Goal: Task Accomplishment & Management: Manage account settings

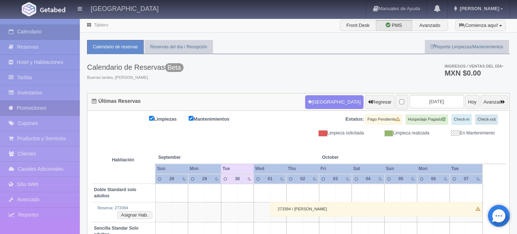
click at [37, 107] on link "Promociones" at bounding box center [40, 108] width 80 height 15
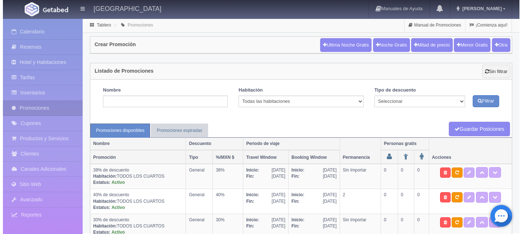
scroll to position [16, 0]
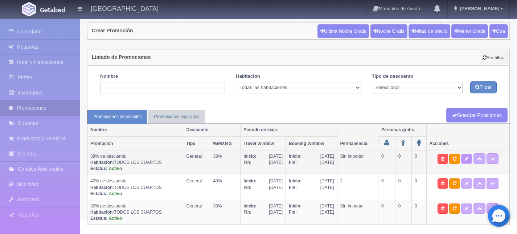
click at [466, 158] on icon at bounding box center [467, 158] width 4 height 4
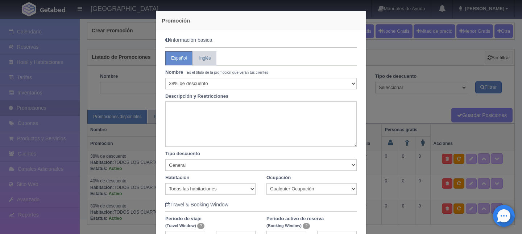
click at [373, 82] on div "Promoción Información basica Español Inglés Nombre Es el título de la promoción…" at bounding box center [261, 117] width 522 height 234
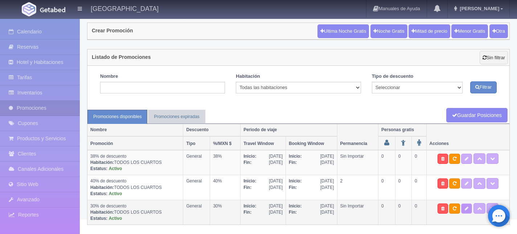
click at [466, 207] on icon at bounding box center [467, 208] width 4 height 4
select select "General"
type input "31-07-2025"
type input "19-12-2025"
type input "31-07-2025"
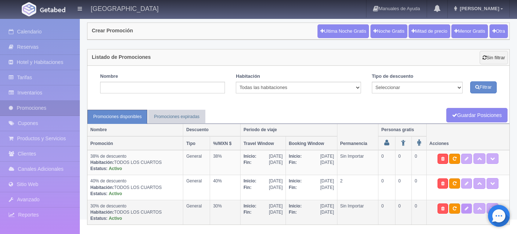
type input "31-10-2025"
checkbox input "true"
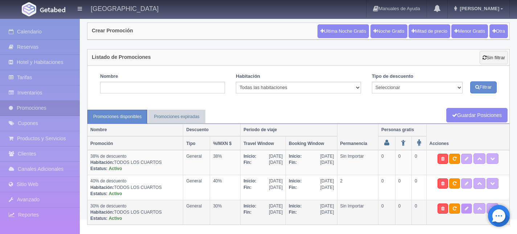
checkbox input "true"
type input "30"
type input "20"
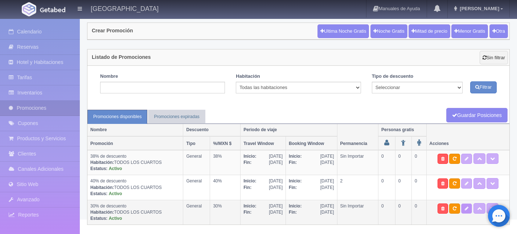
select select "30% de descuento"
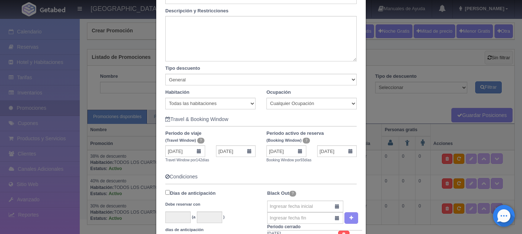
scroll to position [86, 0]
click at [182, 151] on input "31-07-2025" at bounding box center [185, 151] width 40 height 12
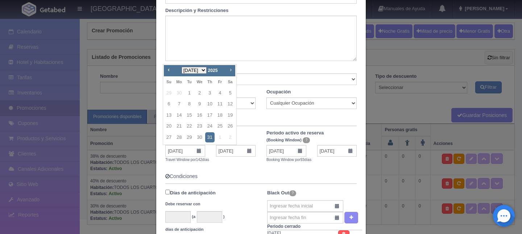
click at [231, 69] on span "Next" at bounding box center [231, 70] width 6 height 6
click at [169, 70] on span "Prev" at bounding box center [169, 70] width 6 height 6
click at [190, 136] on link "30" at bounding box center [189, 137] width 9 height 11
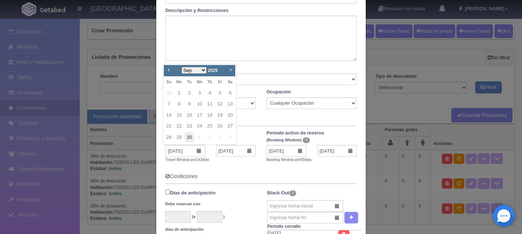
type input "30-09-2025"
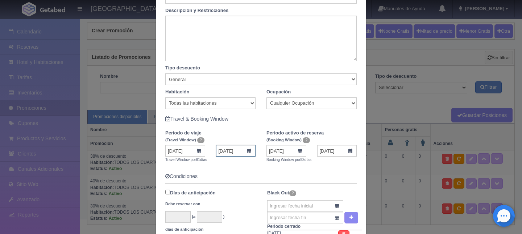
click at [248, 152] on input "19-12-2025" at bounding box center [236, 151] width 40 height 12
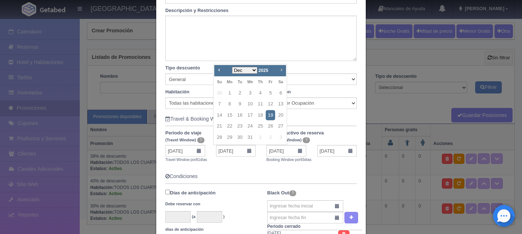
click at [282, 69] on span "Next" at bounding box center [282, 70] width 6 height 6
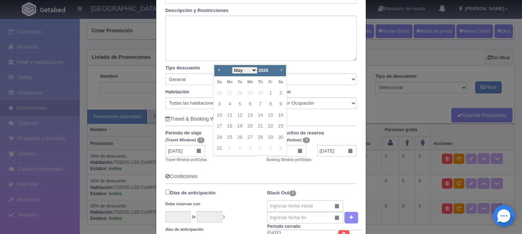
click at [282, 69] on span "Next" at bounding box center [282, 70] width 6 height 6
click at [240, 135] on link "30" at bounding box center [239, 137] width 9 height 11
type input "30-06-2026"
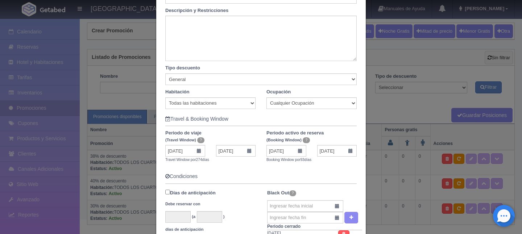
click at [285, 171] on form "Información basica Español Inglés Nombre Es el título de la promoción que verán…" at bounding box center [261, 226] width 192 height 548
click at [286, 152] on input "31-07-2025" at bounding box center [287, 151] width 40 height 12
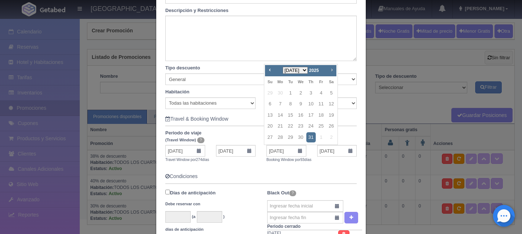
click at [331, 70] on span "Next" at bounding box center [332, 70] width 6 height 6
click at [290, 132] on link "30" at bounding box center [290, 137] width 9 height 11
type input "30-09-2025"
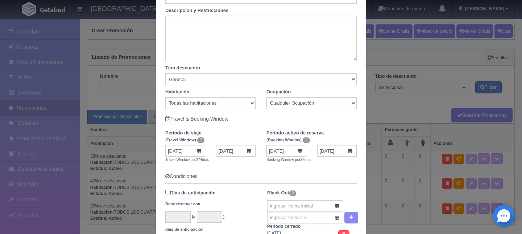
click at [321, 156] on div "Booking Window por 32 días" at bounding box center [311, 159] width 101 height 6
click at [323, 149] on input "31-10-2025" at bounding box center [337, 151] width 40 height 12
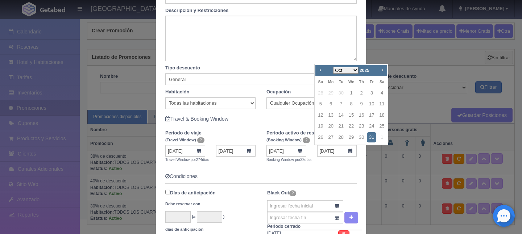
click at [382, 67] on span "Next" at bounding box center [383, 70] width 6 height 6
click at [321, 146] on link "30" at bounding box center [320, 148] width 9 height 11
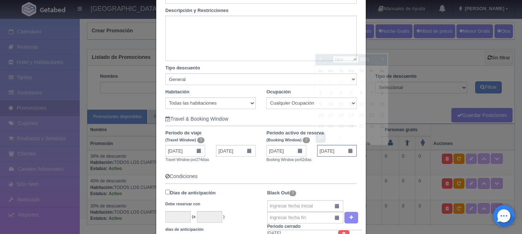
click at [348, 151] on input "30-11-2025" at bounding box center [337, 151] width 40 height 12
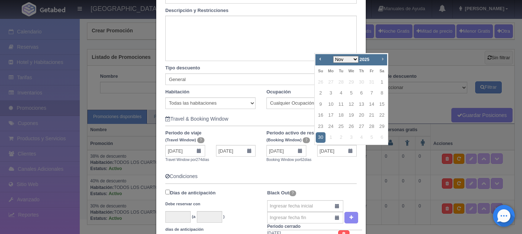
click at [383, 59] on span "Next" at bounding box center [383, 59] width 6 height 6
click at [351, 127] on link "31" at bounding box center [351, 126] width 9 height 11
type input "31-12-2025"
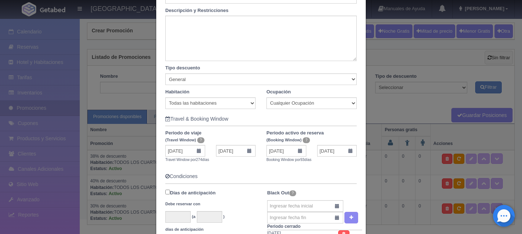
click at [315, 181] on form "Información basica Español Inglés Nombre Es el título de la promoción que verán…" at bounding box center [261, 226] width 192 height 548
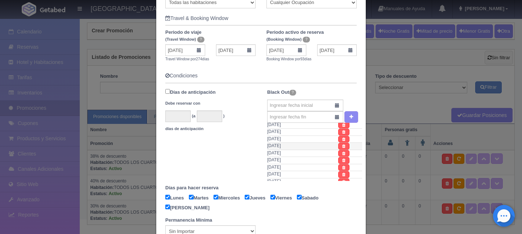
scroll to position [0, 0]
click at [343, 132] on icon at bounding box center [344, 133] width 3 height 4
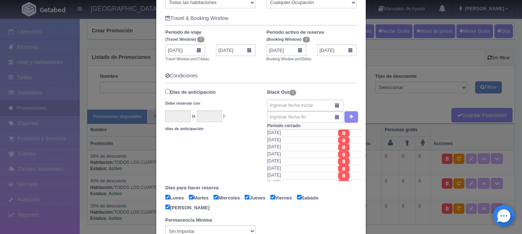
click at [343, 138] on icon at bounding box center [344, 140] width 3 height 4
click at [343, 132] on icon at bounding box center [344, 133] width 3 height 4
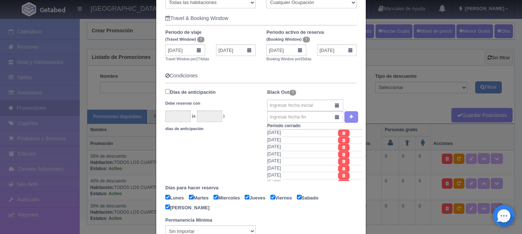
click at [343, 132] on icon at bounding box center [344, 133] width 3 height 4
click at [339, 137] on link at bounding box center [344, 140] width 11 height 7
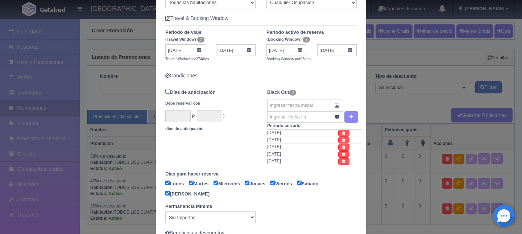
click at [339, 132] on link at bounding box center [344, 133] width 11 height 7
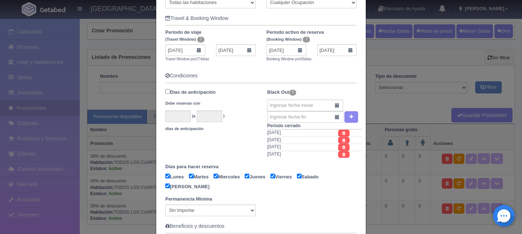
click at [339, 132] on link at bounding box center [344, 133] width 11 height 7
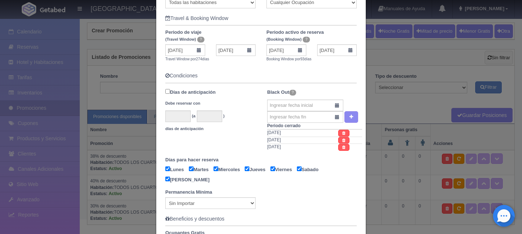
click at [339, 132] on link at bounding box center [344, 133] width 11 height 7
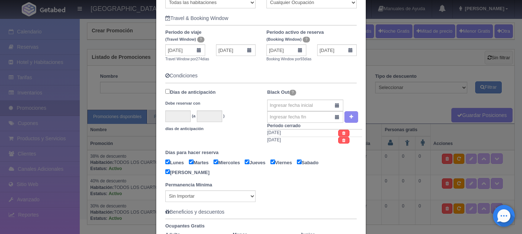
click at [339, 132] on link at bounding box center [344, 133] width 11 height 7
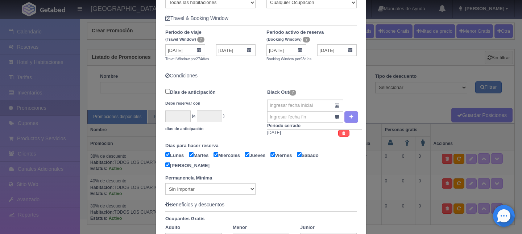
click at [339, 132] on link at bounding box center [344, 133] width 11 height 7
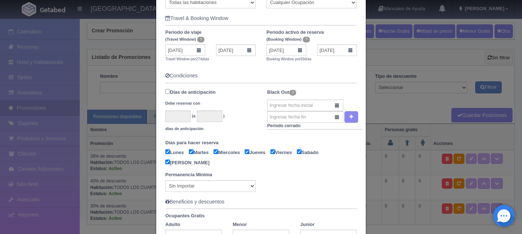
click at [308, 99] on div "Black Out ? Periodo cerrado" at bounding box center [314, 111] width 95 height 49
click at [306, 106] on input "text" at bounding box center [305, 105] width 76 height 12
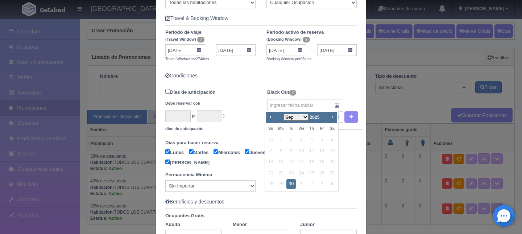
click at [331, 119] on link "Next" at bounding box center [333, 116] width 8 height 8
click at [311, 181] on link "30" at bounding box center [311, 184] width 9 height 11
type input "30-10-2025"
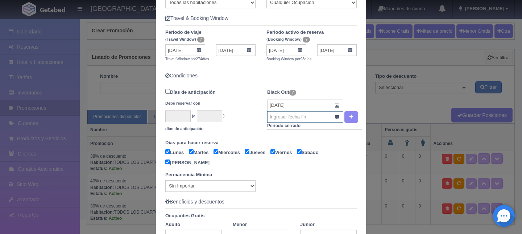
click at [298, 119] on input "text" at bounding box center [305, 117] width 76 height 12
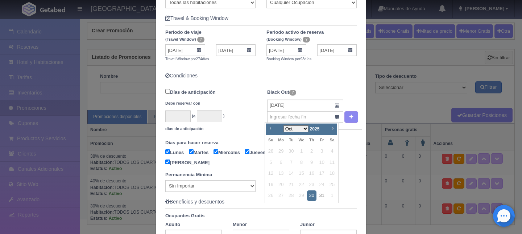
click at [334, 132] on link "Next" at bounding box center [333, 128] width 8 height 8
click at [283, 159] on link "3" at bounding box center [280, 162] width 9 height 11
type input "03-11-2025"
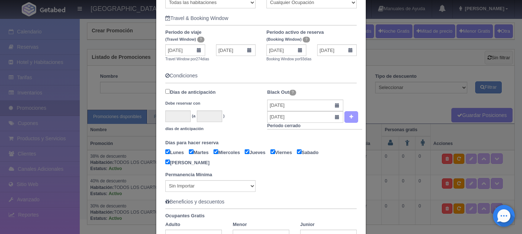
click at [347, 119] on button "button" at bounding box center [352, 117] width 14 height 12
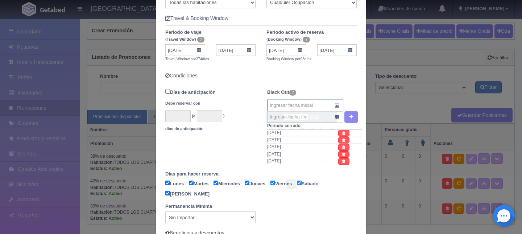
click at [287, 106] on input "text" at bounding box center [305, 105] width 76 height 12
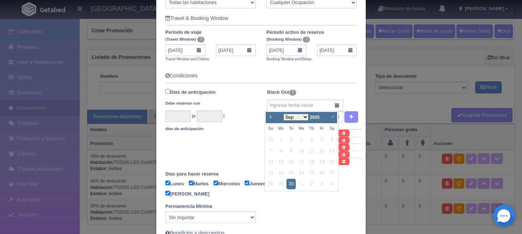
click at [334, 118] on span "Next" at bounding box center [333, 117] width 6 height 6
click at [312, 171] on link "20" at bounding box center [311, 173] width 9 height 11
type input "20-11-2025"
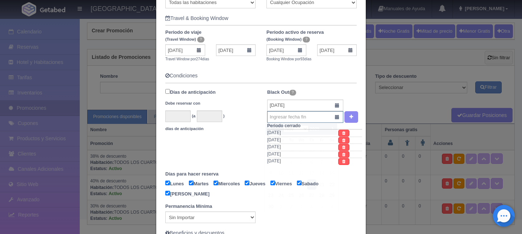
click at [313, 120] on input "text" at bounding box center [305, 117] width 76 height 12
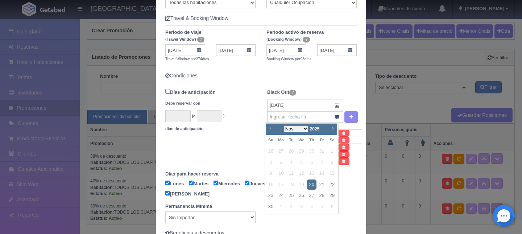
click at [334, 131] on span "Next" at bounding box center [333, 128] width 6 height 6
click at [269, 129] on span "Prev" at bounding box center [271, 128] width 6 height 6
click at [329, 183] on link "22" at bounding box center [332, 184] width 9 height 11
type input "22-11-2025"
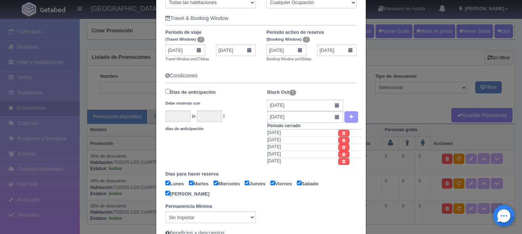
click at [347, 116] on button "button" at bounding box center [352, 117] width 14 height 12
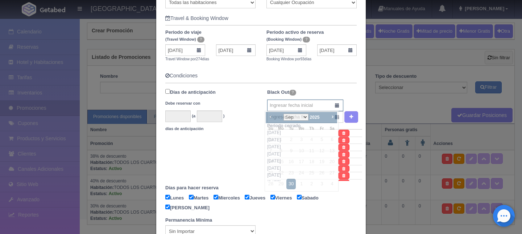
click at [274, 105] on input "text" at bounding box center [305, 105] width 76 height 12
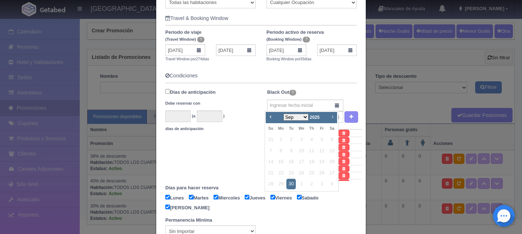
click at [333, 117] on span "Next" at bounding box center [333, 117] width 6 height 6
click at [329, 160] on link "20" at bounding box center [332, 161] width 9 height 11
type input "20-12-2025"
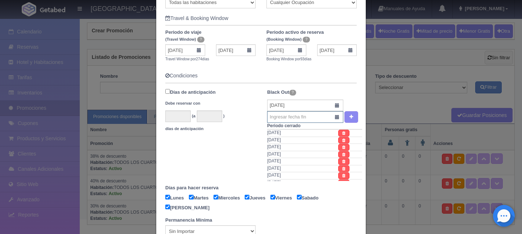
click at [294, 119] on input "text" at bounding box center [305, 117] width 76 height 12
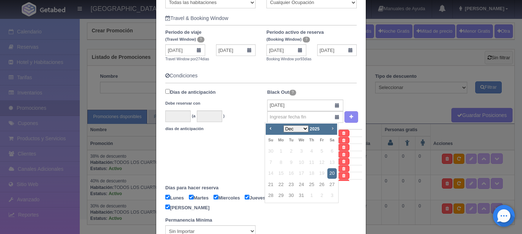
click at [332, 125] on span "Next" at bounding box center [333, 128] width 6 height 6
click at [291, 162] on link "6" at bounding box center [291, 162] width 9 height 11
type input "06-01-2026"
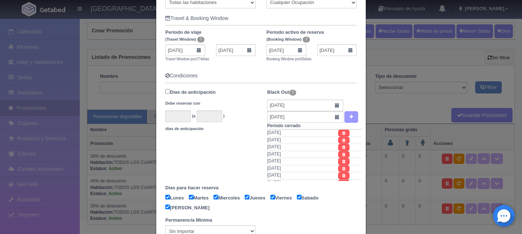
click at [352, 117] on button "button" at bounding box center [352, 117] width 14 height 12
click at [296, 104] on input "text" at bounding box center [305, 105] width 76 height 12
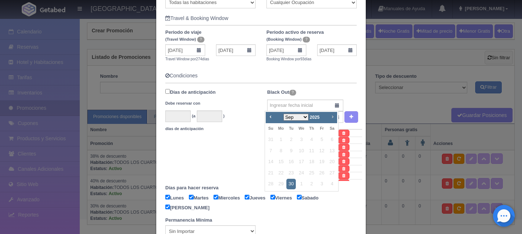
click at [335, 117] on span "Next" at bounding box center [333, 117] width 6 height 6
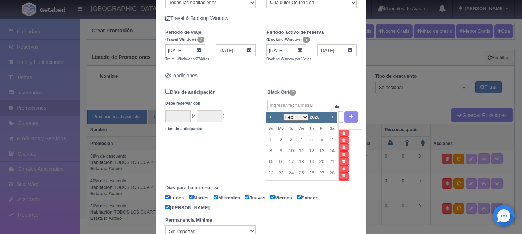
click at [335, 117] on span "Next" at bounding box center [333, 117] width 6 height 6
click at [308, 172] on link "26" at bounding box center [311, 173] width 9 height 11
type input "26-03-2026"
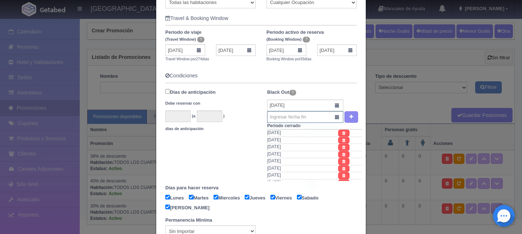
click at [300, 119] on input "text" at bounding box center [305, 117] width 76 height 12
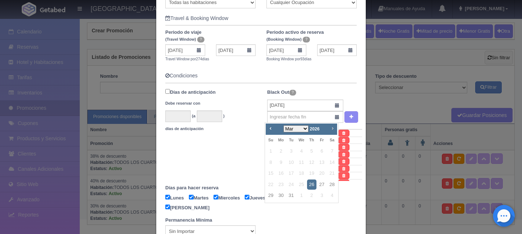
click at [329, 126] on link "Next" at bounding box center [333, 128] width 8 height 8
click at [271, 160] on link "5" at bounding box center [270, 162] width 9 height 11
type input "05-04-2026"
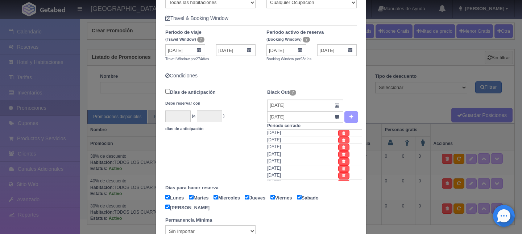
click at [350, 116] on icon "button" at bounding box center [352, 116] width 4 height 5
click at [295, 103] on input "text" at bounding box center [305, 105] width 76 height 12
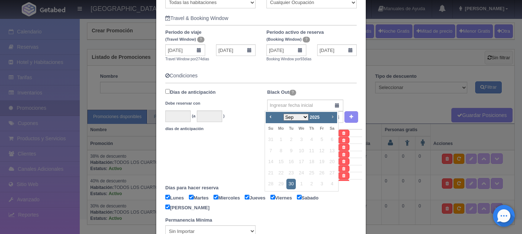
click at [333, 118] on span "Next" at bounding box center [333, 117] width 6 height 6
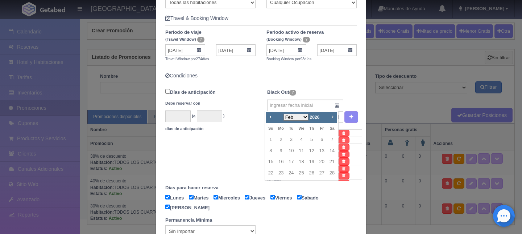
click at [333, 118] on span "Next" at bounding box center [333, 117] width 6 height 6
click at [312, 183] on link "30" at bounding box center [311, 184] width 9 height 11
type input "30-04-2026"
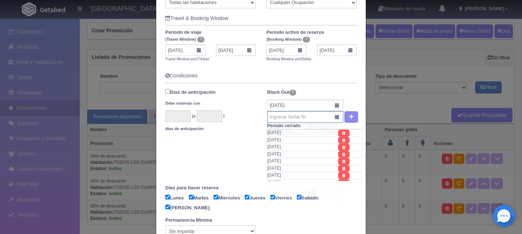
click at [315, 119] on input "text" at bounding box center [305, 117] width 76 height 12
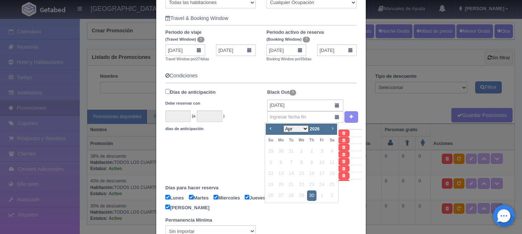
click at [333, 131] on link "Next" at bounding box center [333, 128] width 8 height 8
click at [272, 159] on link "3" at bounding box center [270, 162] width 9 height 11
type input "03-05-2026"
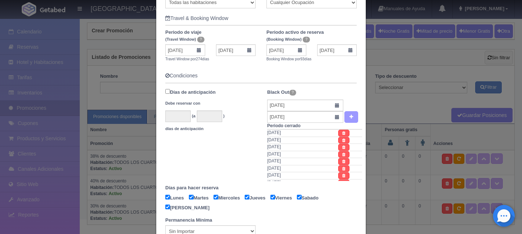
click at [350, 116] on icon "button" at bounding box center [352, 116] width 4 height 5
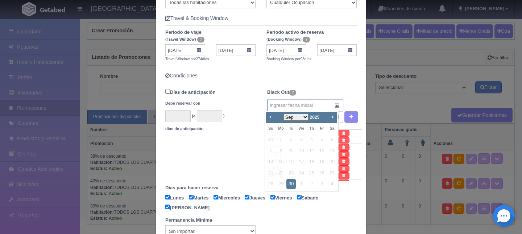
click at [280, 105] on input "text" at bounding box center [305, 105] width 76 height 12
click at [334, 116] on span "Next" at bounding box center [333, 117] width 6 height 6
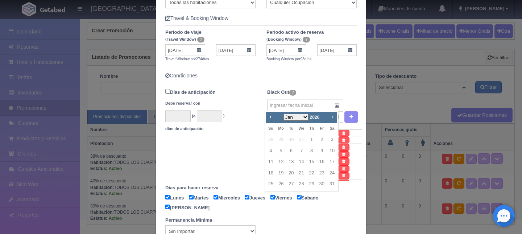
click at [334, 116] on span "Next" at bounding box center [333, 117] width 6 height 6
click at [313, 149] on link "7" at bounding box center [311, 150] width 9 height 11
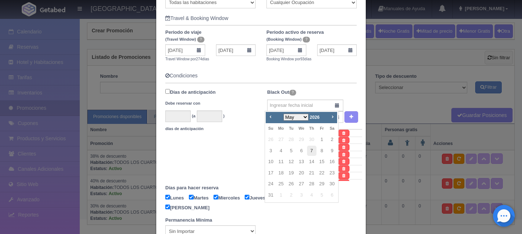
type input "07-05-2026"
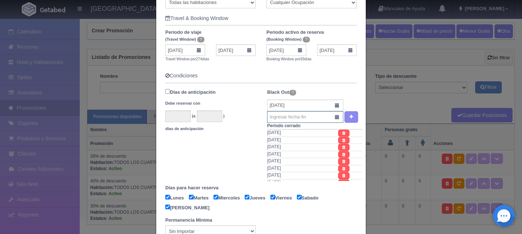
click at [306, 119] on input "text" at bounding box center [305, 117] width 76 height 12
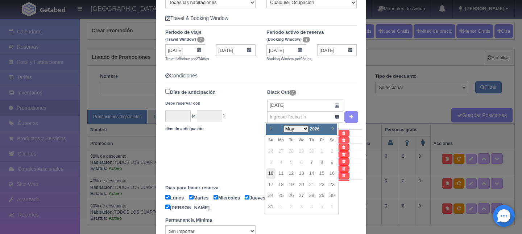
click at [273, 173] on link "10" at bounding box center [270, 173] width 9 height 11
type input "10-05-2026"
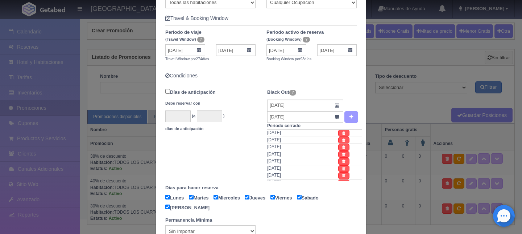
click at [350, 118] on icon "button" at bounding box center [352, 116] width 4 height 5
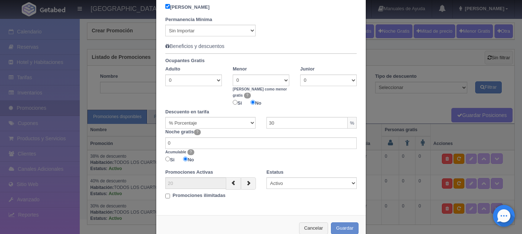
scroll to position [398, 0]
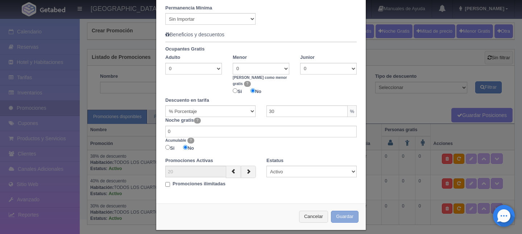
click at [348, 210] on button "Guardar" at bounding box center [345, 216] width 28 height 12
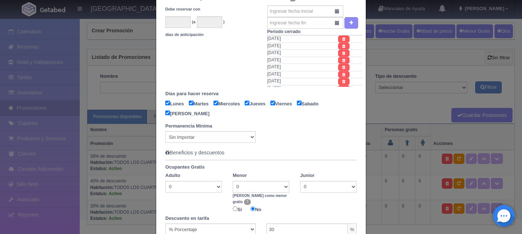
scroll to position [201, 0]
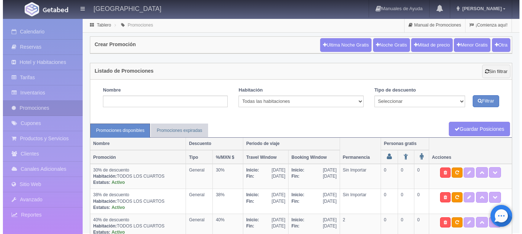
scroll to position [16, 0]
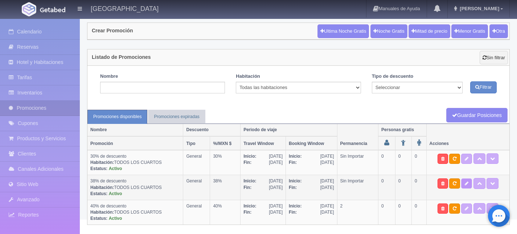
click at [467, 184] on link at bounding box center [466, 183] width 11 height 10
select select "General"
type input "31-07-2025"
type input "04-11-2025"
type input "31-07-2025"
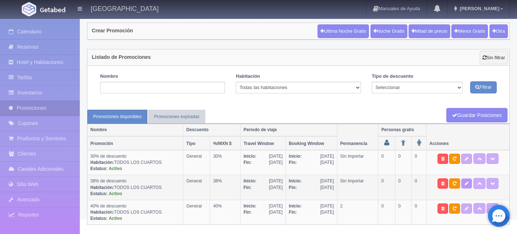
type input "30-09-2025"
checkbox input "true"
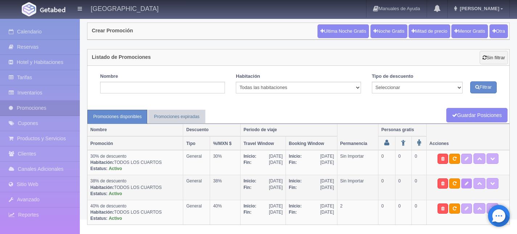
checkbox input "true"
type input "38"
type input "0"
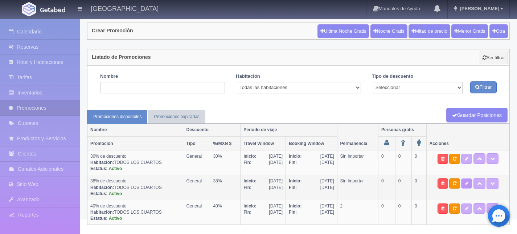
type input "20"
select select "38% de descuento"
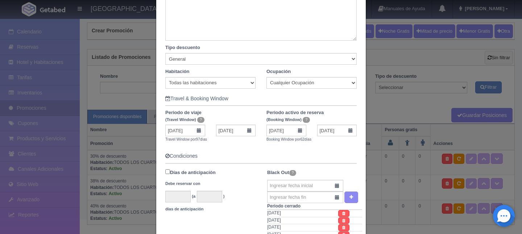
scroll to position [107, 0]
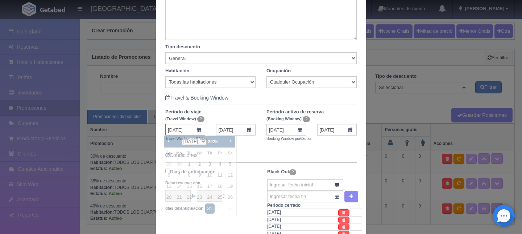
click at [199, 128] on input "31-07-2025" at bounding box center [185, 130] width 40 height 12
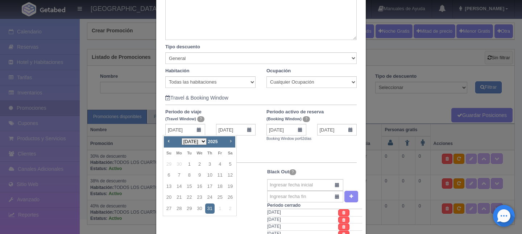
click at [233, 141] on span "Next" at bounding box center [231, 141] width 6 height 6
click at [192, 206] on link "30" at bounding box center [189, 208] width 9 height 11
type input "30-09-2025"
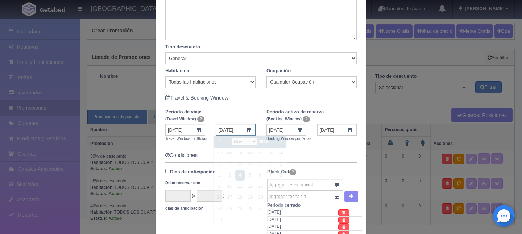
click at [246, 131] on input "04-11-2025" at bounding box center [236, 130] width 40 height 12
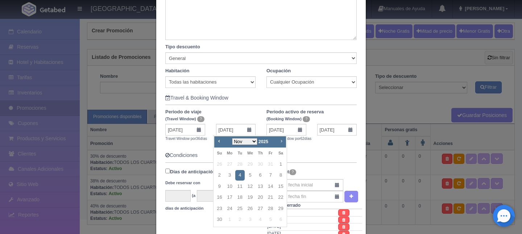
click at [280, 140] on span "Next" at bounding box center [282, 141] width 6 height 6
click at [273, 184] on link "19" at bounding box center [270, 186] width 9 height 11
type input "19-12-2025"
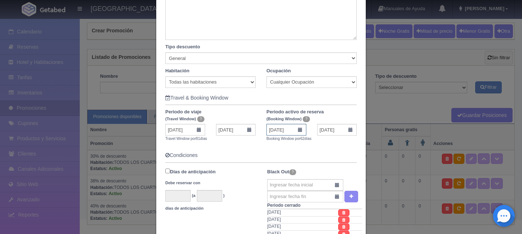
click at [298, 129] on input "31-07-2025" at bounding box center [287, 130] width 40 height 12
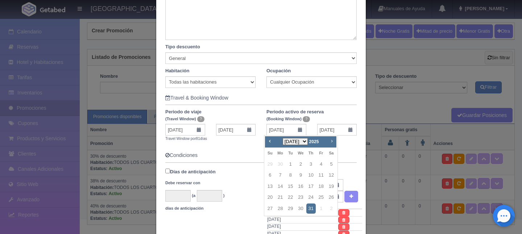
click at [335, 140] on span "Next" at bounding box center [332, 141] width 6 height 6
click at [294, 208] on link "30" at bounding box center [290, 208] width 9 height 11
type input "30-09-2025"
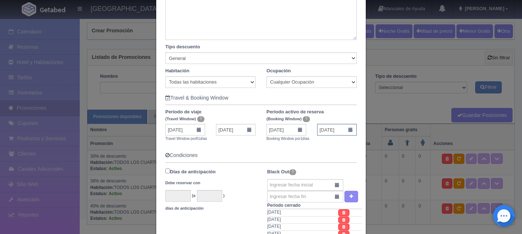
click at [348, 127] on input "30-09-2025" at bounding box center [337, 130] width 40 height 12
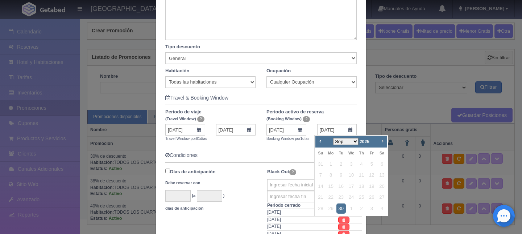
click at [383, 141] on span "Next" at bounding box center [383, 141] width 6 height 6
click at [320, 214] on link "30" at bounding box center [320, 219] width 9 height 11
type input "30-11-2025"
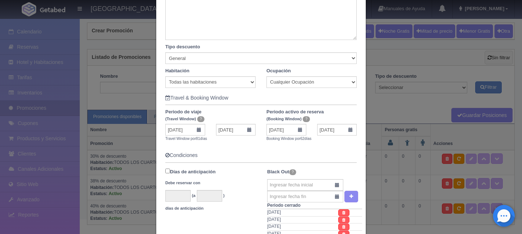
click at [281, 153] on h5 "Condiciones" at bounding box center [261, 154] width 192 height 5
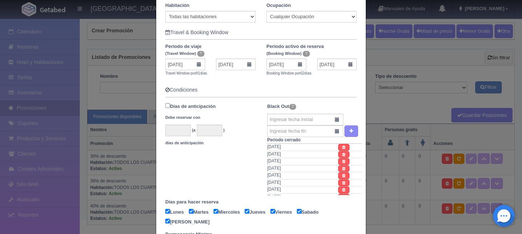
scroll to position [173, 0]
click at [343, 144] on icon at bounding box center [344, 146] width 3 height 4
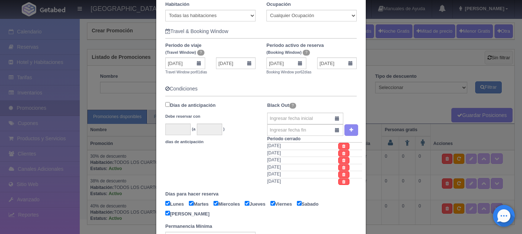
click at [339, 144] on link at bounding box center [344, 146] width 11 height 7
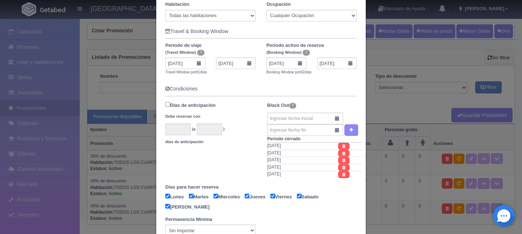
click at [339, 144] on link at bounding box center [344, 146] width 11 height 7
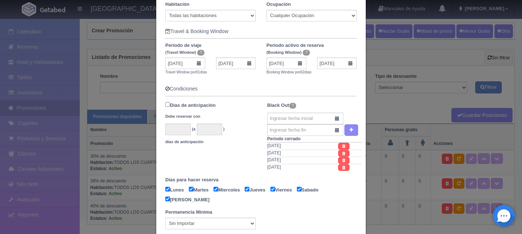
click at [339, 144] on link at bounding box center [344, 146] width 11 height 7
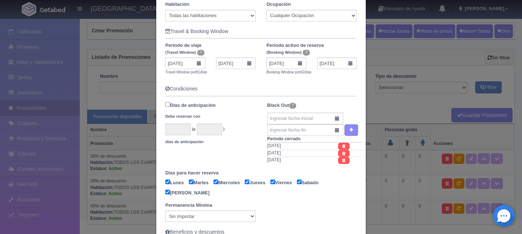
click at [339, 144] on link at bounding box center [344, 146] width 11 height 7
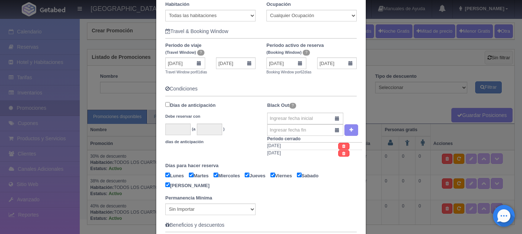
click at [339, 144] on link at bounding box center [344, 146] width 11 height 7
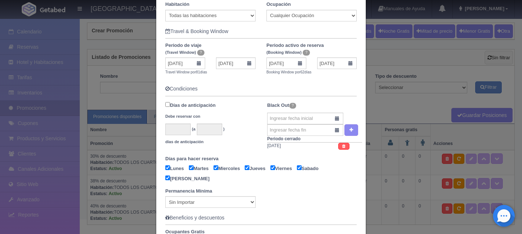
click at [339, 144] on link at bounding box center [344, 146] width 11 height 7
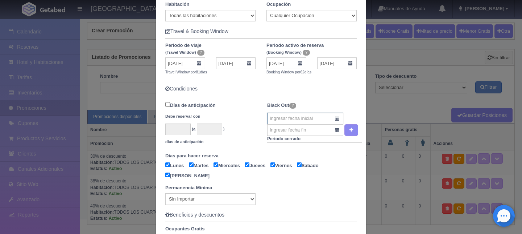
click at [310, 115] on input "text" at bounding box center [305, 118] width 76 height 12
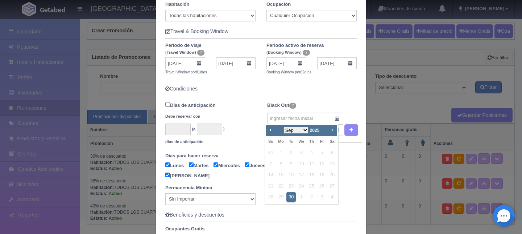
click at [333, 130] on span "Next" at bounding box center [333, 130] width 6 height 6
click at [310, 196] on link "30" at bounding box center [311, 197] width 9 height 11
type input "30-10-2025"
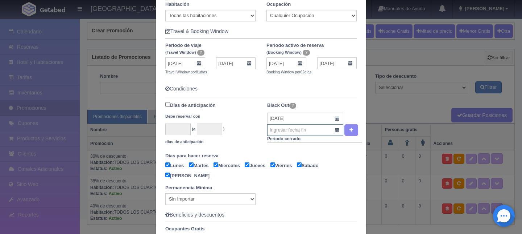
click at [306, 131] on input "text" at bounding box center [305, 130] width 76 height 12
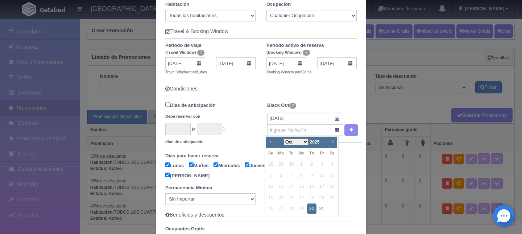
click at [331, 140] on span "Next" at bounding box center [333, 141] width 6 height 6
click at [280, 172] on link "3" at bounding box center [280, 175] width 9 height 11
type input "03-11-2025"
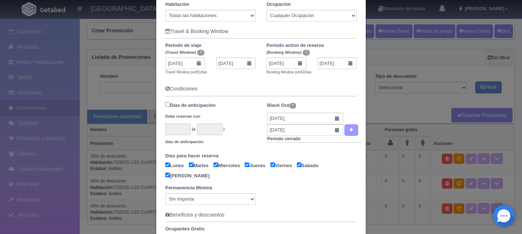
click at [350, 128] on icon "button" at bounding box center [352, 129] width 4 height 5
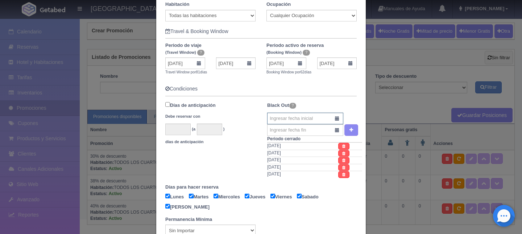
click at [291, 117] on input "text" at bounding box center [305, 118] width 76 height 12
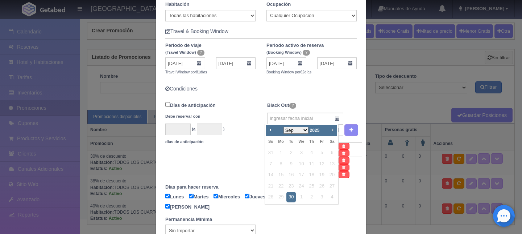
click at [333, 130] on span "Next" at bounding box center [333, 130] width 6 height 6
click at [315, 185] on link "20" at bounding box center [311, 186] width 9 height 11
type input "20-11-2025"
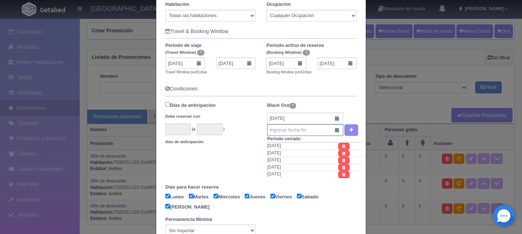
click at [306, 131] on input "text" at bounding box center [305, 130] width 76 height 12
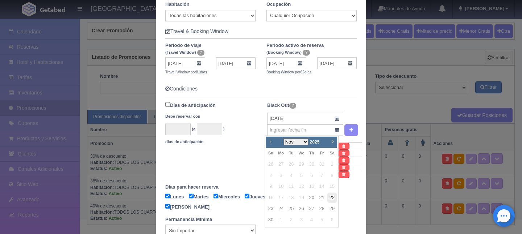
click at [330, 196] on link "22" at bounding box center [332, 197] width 9 height 11
type input "22-11-2025"
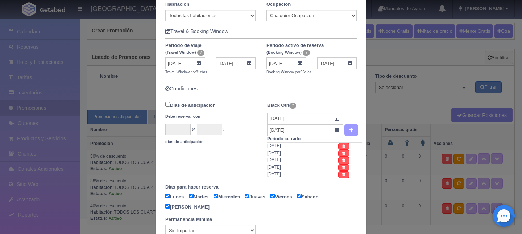
click at [350, 130] on icon "button" at bounding box center [352, 129] width 4 height 5
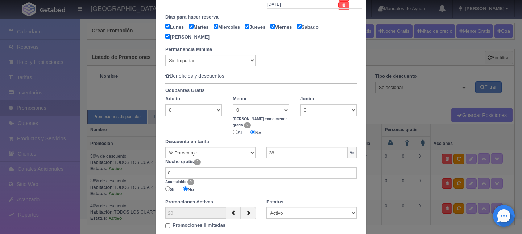
scroll to position [398, 0]
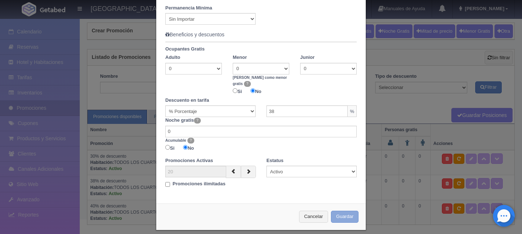
click at [334, 210] on button "Guardar" at bounding box center [345, 216] width 28 height 12
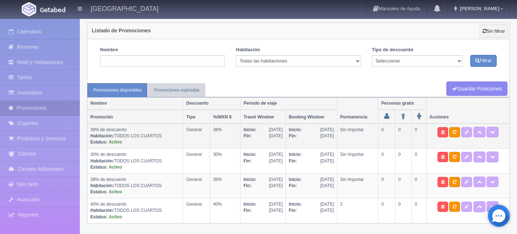
scroll to position [41, 0]
click at [444, 180] on icon at bounding box center [442, 181] width 3 height 4
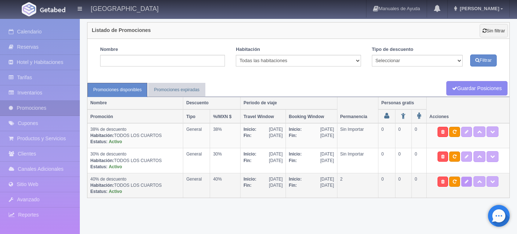
click at [468, 183] on icon at bounding box center [467, 181] width 4 height 4
select select "General"
type input "31-07-2025"
type input "04-11-2025"
type input "31-07-2025"
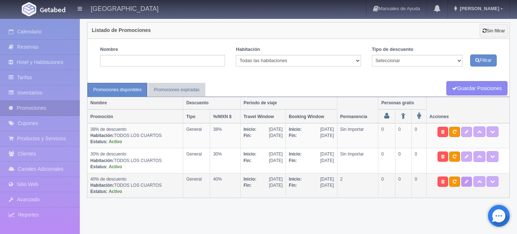
type input "30-09-2025"
checkbox input "true"
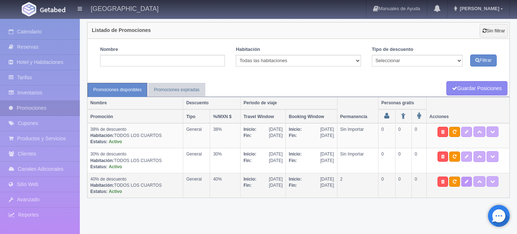
checkbox input "true"
select select "2"
type input "40"
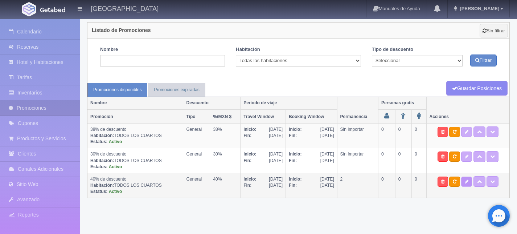
type input "0"
type input "20"
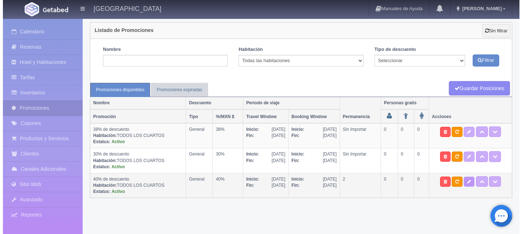
scroll to position [16, 0]
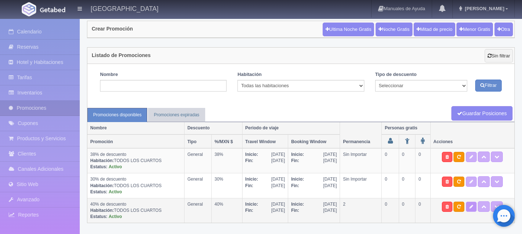
select select "40% de descuento"
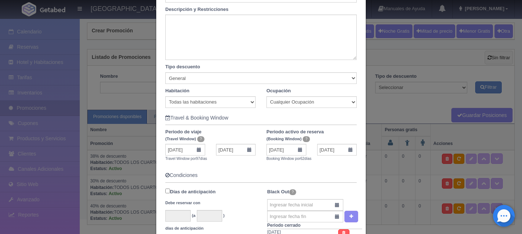
scroll to position [108, 0]
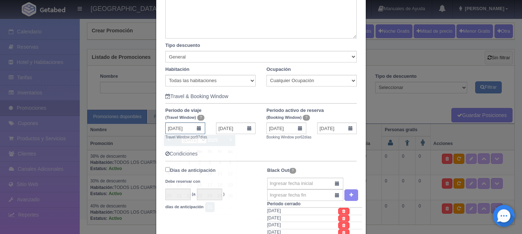
click at [187, 129] on input "31-07-2025" at bounding box center [185, 128] width 40 height 12
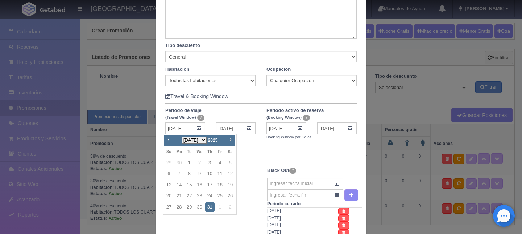
click at [230, 139] on span "Next" at bounding box center [231, 139] width 6 height 6
click at [189, 203] on link "30" at bounding box center [189, 207] width 9 height 11
type input "30-09-2025"
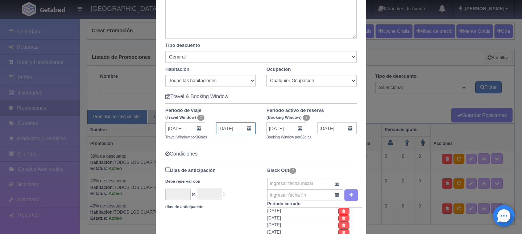
click at [248, 129] on input "04-11-2025" at bounding box center [236, 128] width 40 height 12
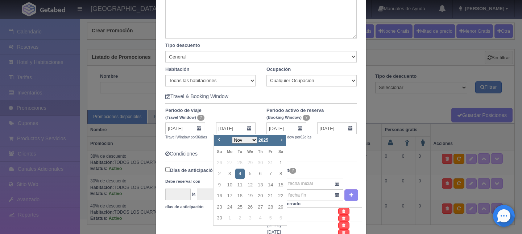
click at [280, 140] on span "Next" at bounding box center [282, 139] width 6 height 6
click at [272, 184] on link "19" at bounding box center [270, 185] width 9 height 11
type input "19-12-2025"
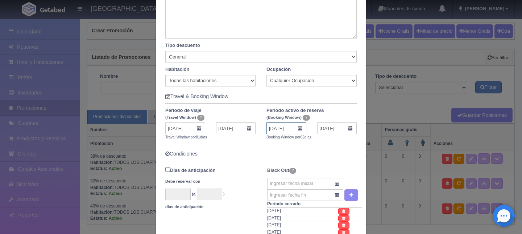
click at [301, 131] on input "31-07-2025" at bounding box center [287, 128] width 40 height 12
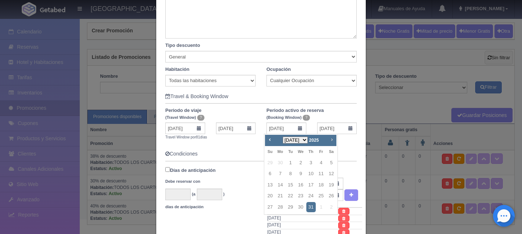
click at [332, 141] on span "Next" at bounding box center [332, 139] width 6 height 6
click at [288, 206] on link "30" at bounding box center [290, 207] width 9 height 11
type input "30-09-2025"
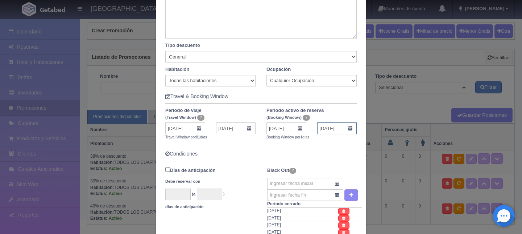
click at [347, 128] on input "30-09-2025" at bounding box center [337, 128] width 40 height 12
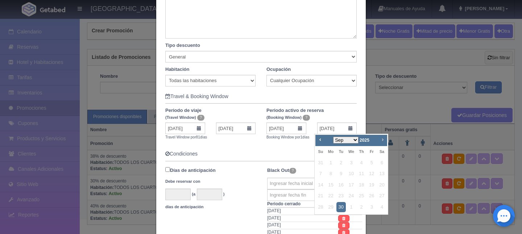
click at [383, 140] on span "Next" at bounding box center [383, 139] width 6 height 6
click at [322, 214] on link "30" at bounding box center [320, 218] width 9 height 11
type input "30-11-2025"
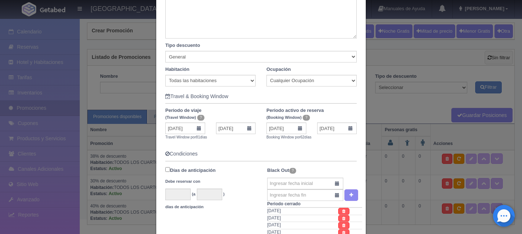
click at [288, 144] on form "Información basica Español Inglés Nombre Es el título de la promoción que verán…" at bounding box center [261, 203] width 192 height 548
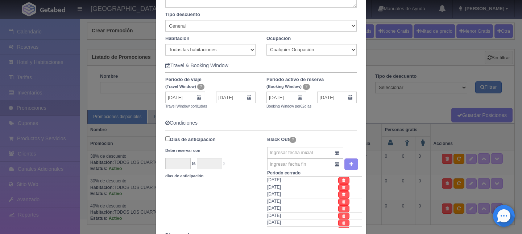
scroll to position [143, 0]
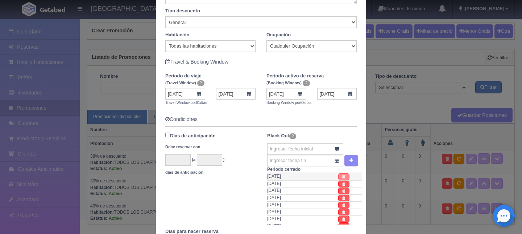
click at [343, 177] on icon at bounding box center [344, 177] width 3 height 4
click at [339, 180] on link at bounding box center [344, 183] width 11 height 7
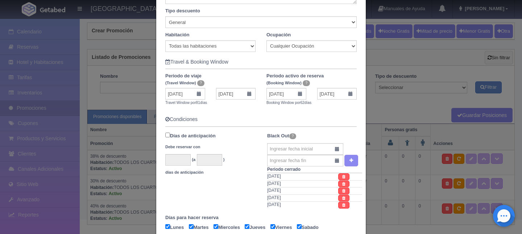
click at [339, 177] on link at bounding box center [344, 176] width 11 height 7
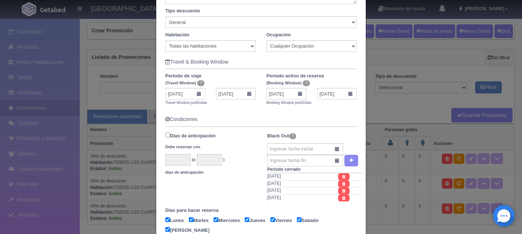
click at [339, 177] on link at bounding box center [344, 176] width 11 height 7
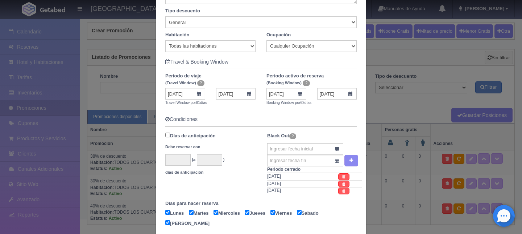
click at [339, 177] on link at bounding box center [344, 176] width 11 height 7
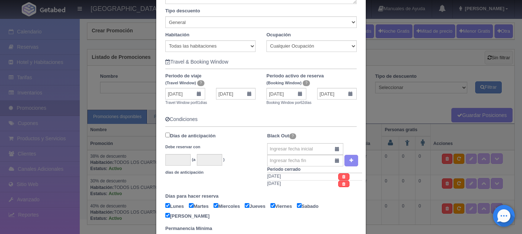
click at [339, 177] on link at bounding box center [344, 176] width 11 height 7
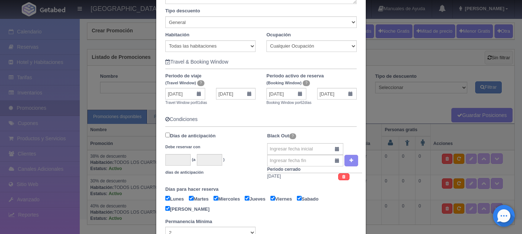
click at [339, 177] on link at bounding box center [344, 176] width 11 height 7
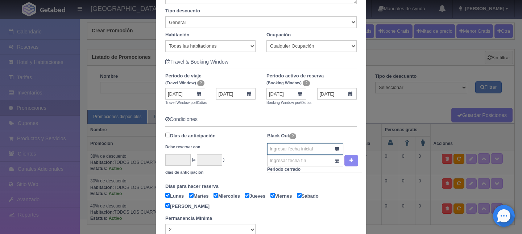
click at [306, 148] on input "text" at bounding box center [305, 149] width 76 height 12
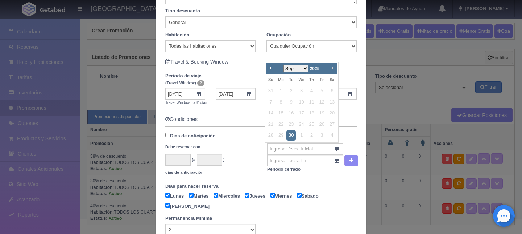
click at [333, 65] on span "Next" at bounding box center [333, 68] width 6 height 6
click at [308, 136] on link "30" at bounding box center [311, 135] width 9 height 11
type input "30-10-2025"
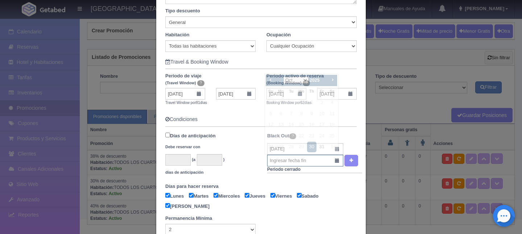
click at [302, 163] on input "text" at bounding box center [305, 161] width 76 height 12
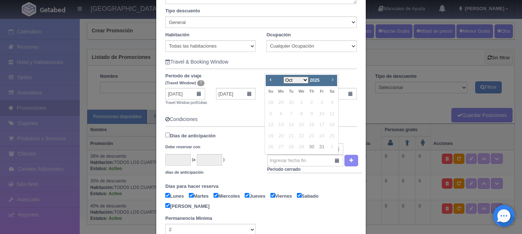
click at [333, 78] on span "Next" at bounding box center [333, 80] width 6 height 6
click at [282, 112] on link "3" at bounding box center [280, 113] width 9 height 11
type input "03-11-2025"
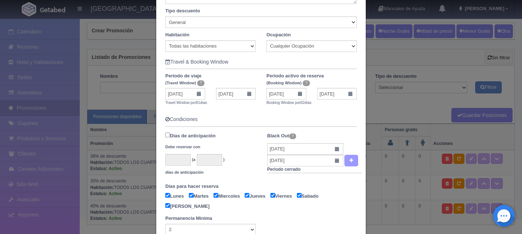
click at [350, 158] on icon "button" at bounding box center [352, 160] width 4 height 5
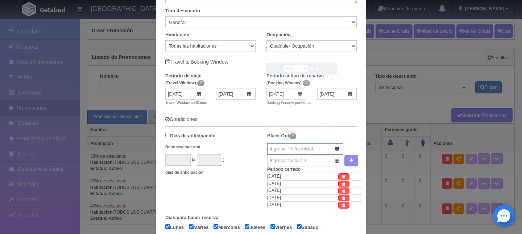
click at [292, 147] on input "text" at bounding box center [305, 149] width 76 height 12
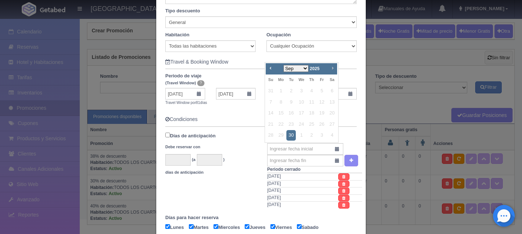
click at [333, 68] on span "Next" at bounding box center [333, 68] width 6 height 6
click at [314, 122] on link "20" at bounding box center [311, 124] width 9 height 11
type input "20-11-2025"
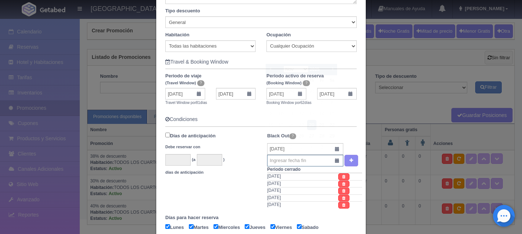
click at [290, 161] on input "text" at bounding box center [305, 161] width 76 height 12
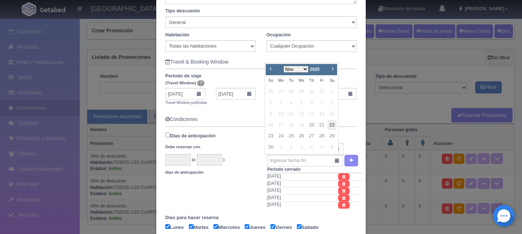
click at [331, 126] on link "22" at bounding box center [332, 125] width 9 height 11
type input "22-11-2025"
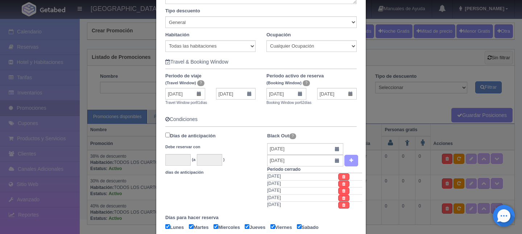
click at [349, 157] on button "button" at bounding box center [352, 161] width 14 height 12
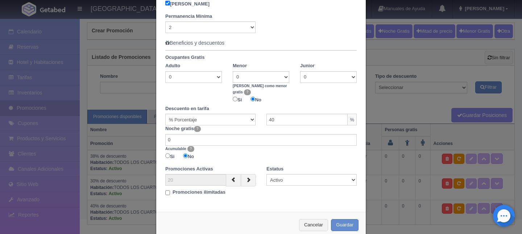
scroll to position [398, 0]
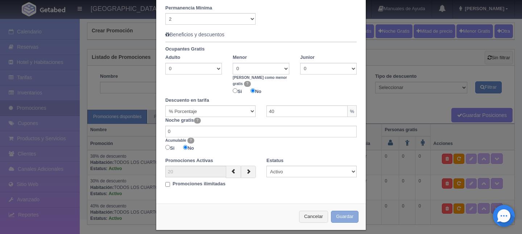
click at [347, 210] on button "Guardar" at bounding box center [345, 216] width 28 height 12
